Goal: Information Seeking & Learning: Learn about a topic

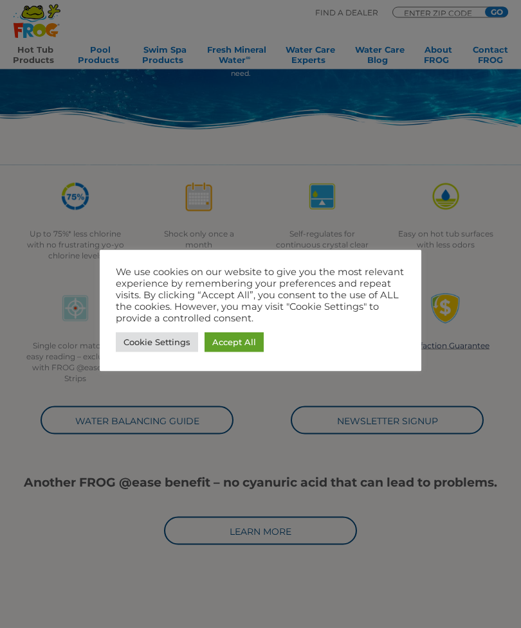
scroll to position [221, 0]
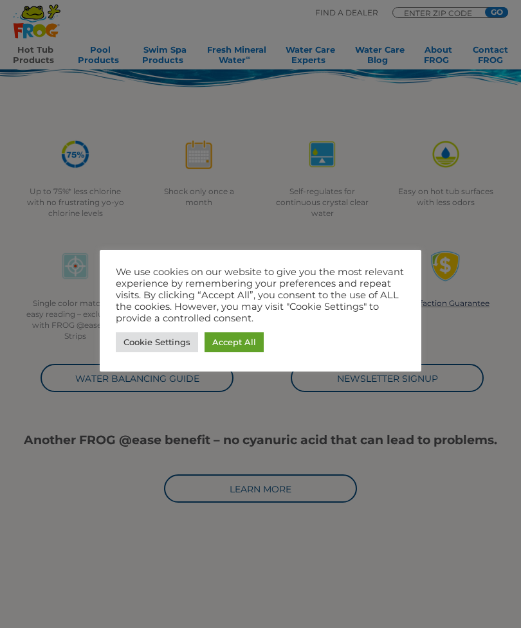
click at [232, 339] on link "Accept All" at bounding box center [233, 342] width 59 height 20
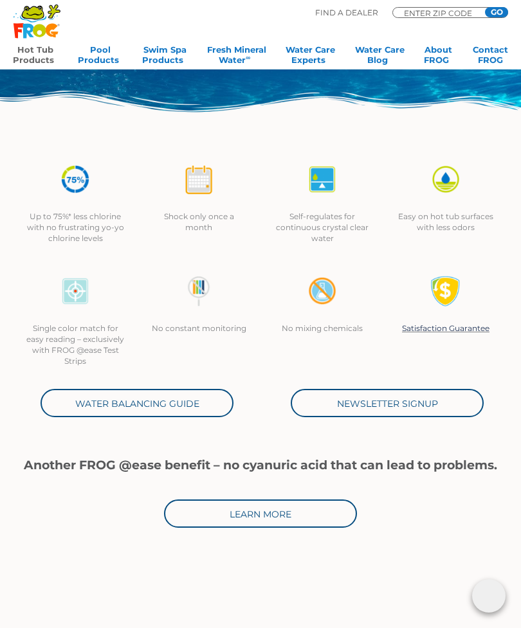
scroll to position [195, 1]
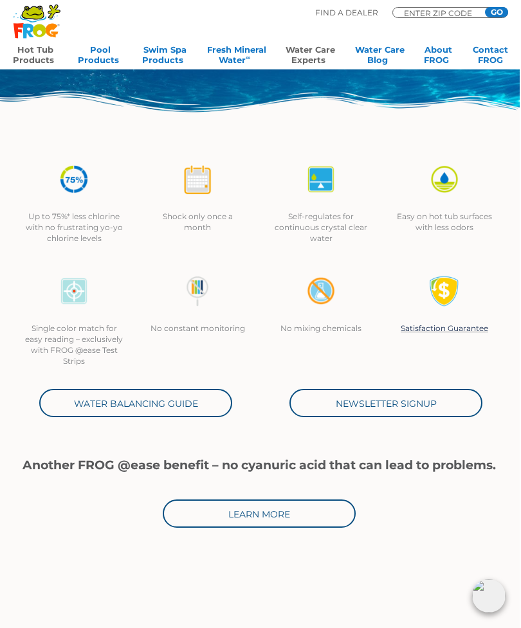
click at [302, 53] on link "Water Care Experts" at bounding box center [311, 57] width 50 height 26
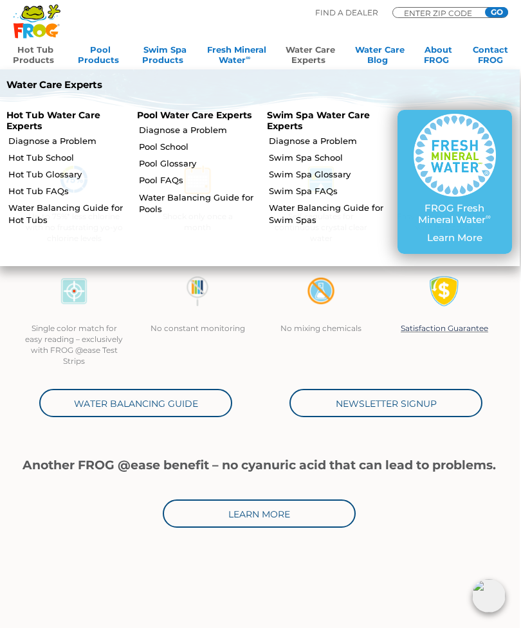
click at [36, 159] on link "Hot Tub School" at bounding box center [67, 158] width 118 height 12
click at [49, 153] on link "Hot Tub School" at bounding box center [67, 158] width 118 height 12
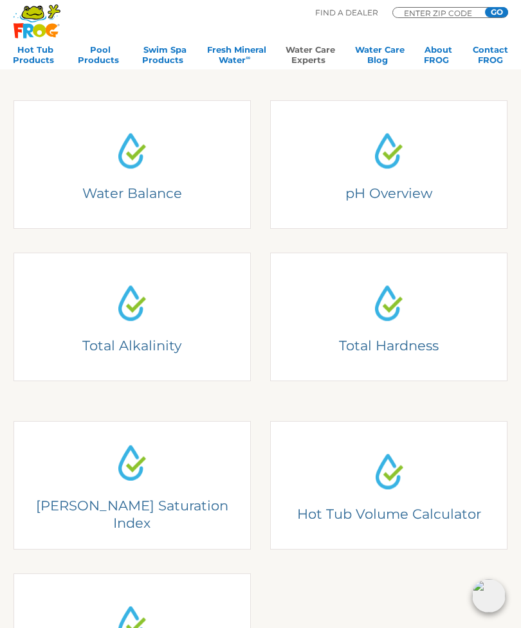
scroll to position [233, 0]
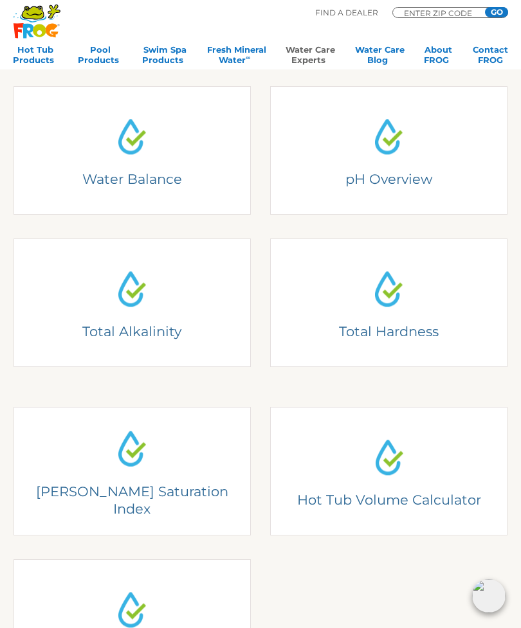
click at [332, 484] on link "Hot Tub Volume Calculator Hot Tub Volume Calculator Fill out the form to calcul…" at bounding box center [388, 471] width 237 height 129
click at [325, 323] on h4 "Total Hardness" at bounding box center [388, 331] width 212 height 17
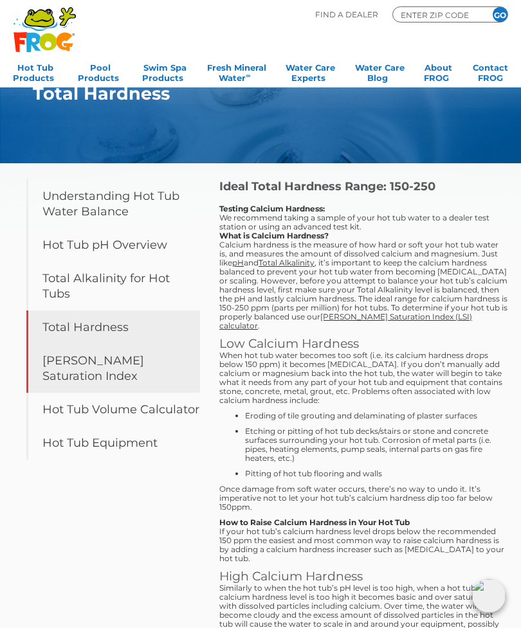
click at [58, 354] on link "Langelier Saturation Index" at bounding box center [113, 368] width 174 height 49
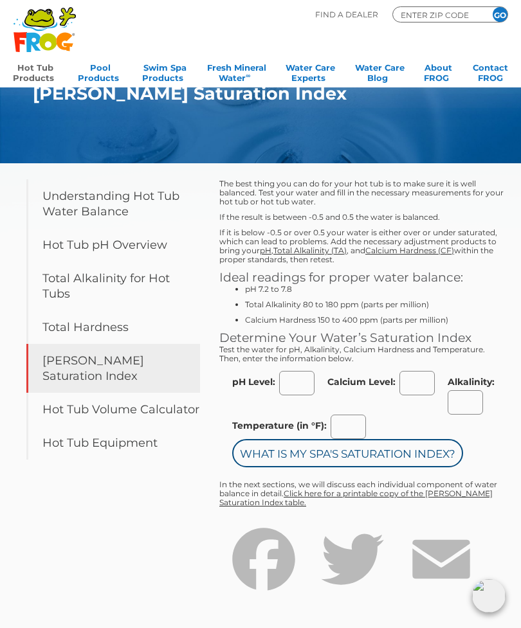
click at [26, 73] on link "Hot Tub Products" at bounding box center [35, 72] width 45 height 26
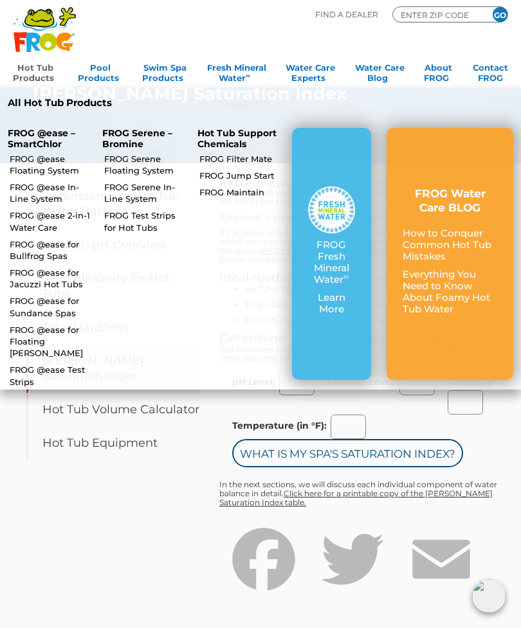
click at [25, 171] on link "FROG @ease Floating System" at bounding box center [51, 164] width 82 height 23
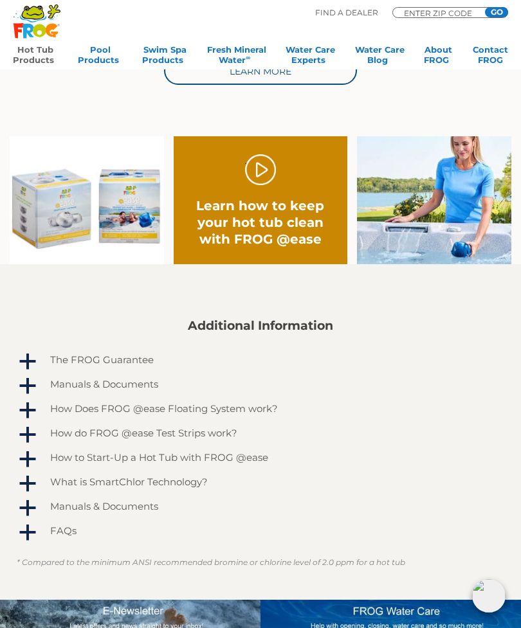
scroll to position [606, 0]
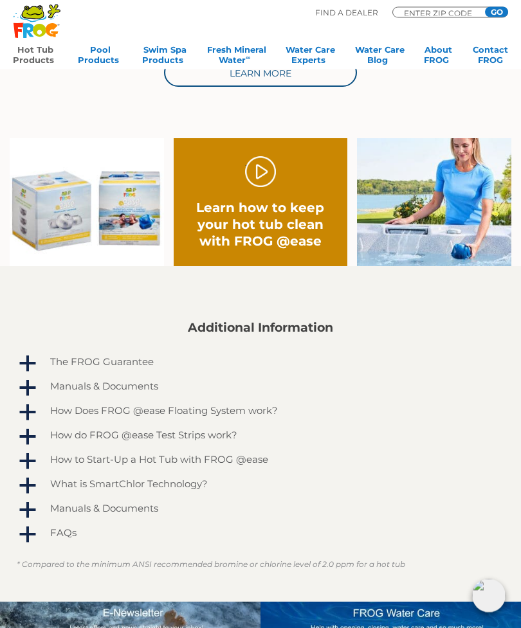
click at [253, 176] on link "." at bounding box center [260, 172] width 31 height 31
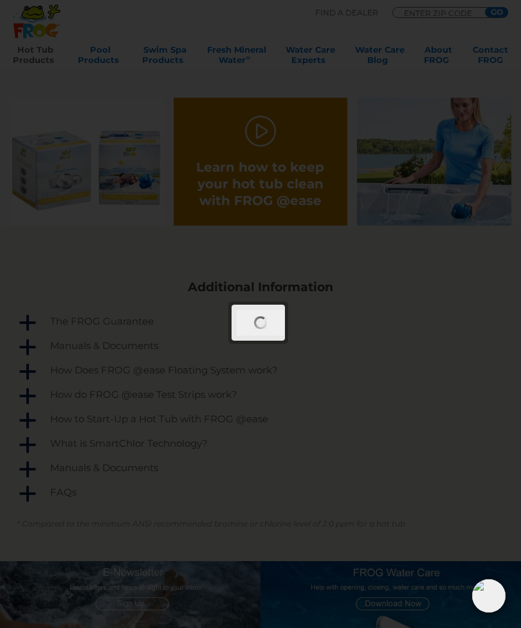
scroll to position [648, 0]
